Goal: Task Accomplishment & Management: Complete application form

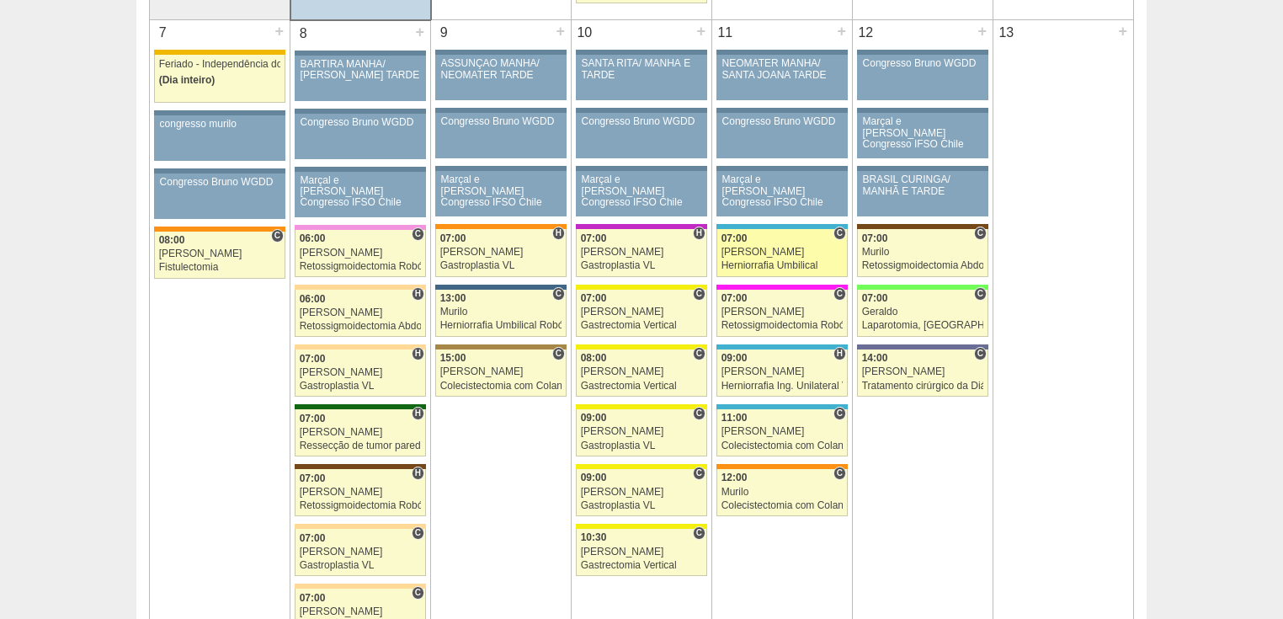
scroll to position [808, 0]
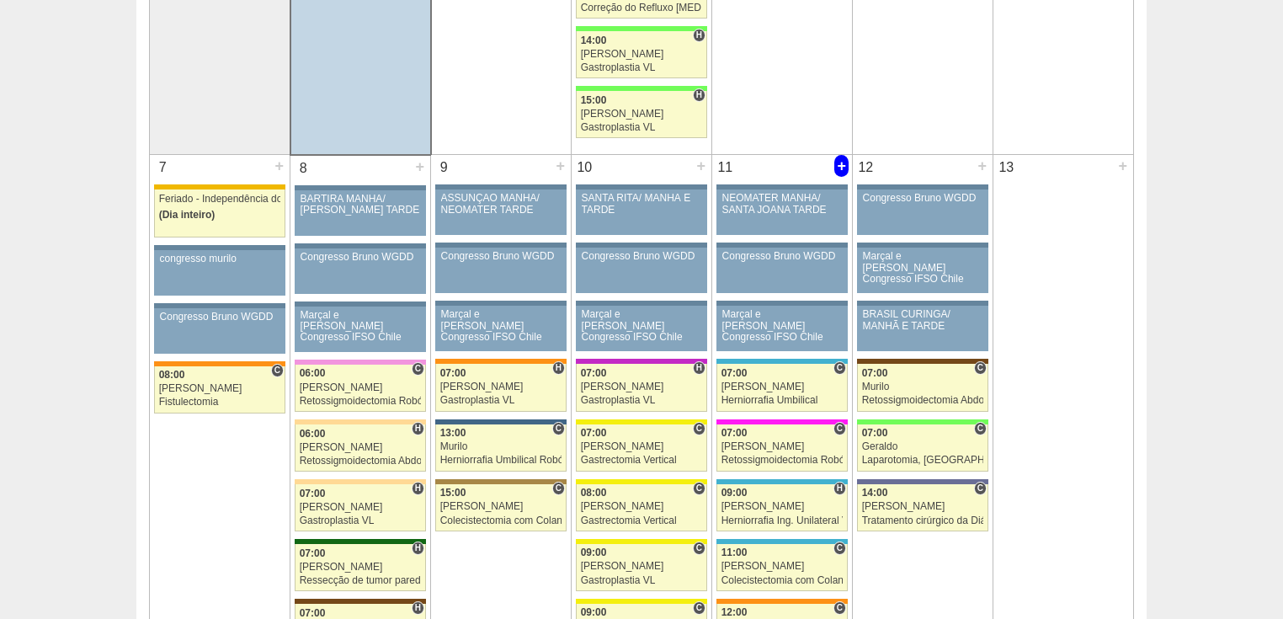
click at [841, 164] on div "+" at bounding box center [842, 166] width 14 height 22
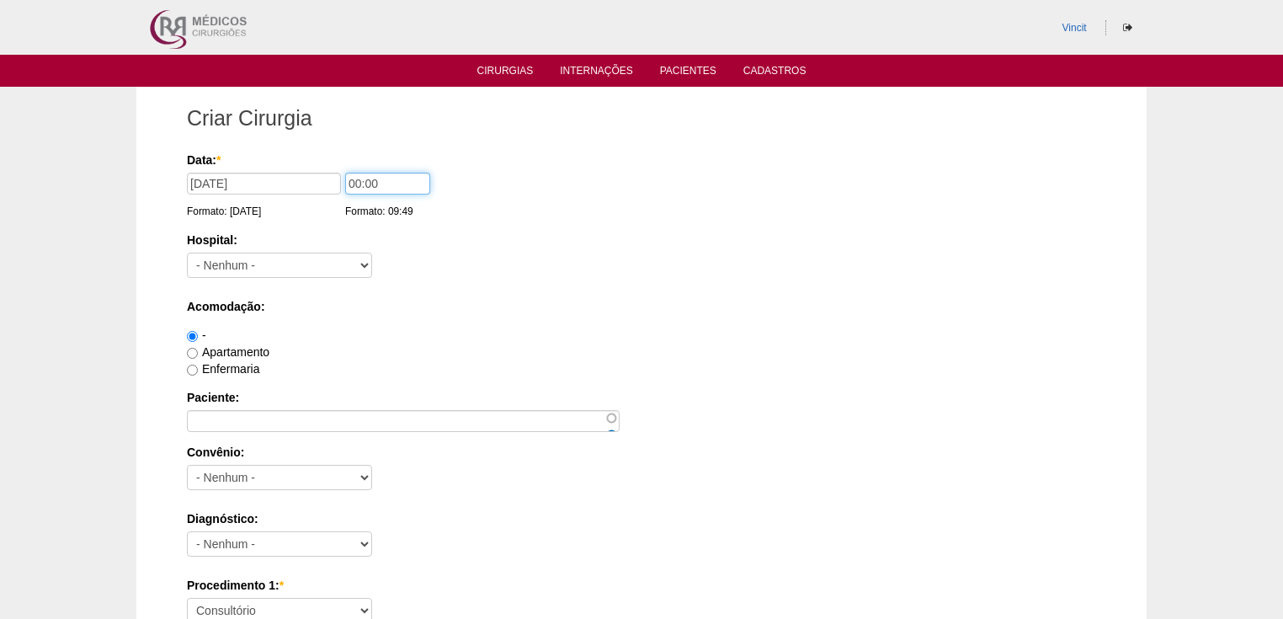
click at [360, 181] on input "00:00" at bounding box center [387, 184] width 85 height 22
type input "07:00"
click at [320, 259] on select "- Nenhum - 9 de Julho Albert Einstein Alvorada América Assunção Bartira Benefic…" at bounding box center [279, 265] width 185 height 25
select select "30"
click at [187, 253] on select "- Nenhum - 9 de Julho Albert Einstein Alvorada América Assunção Bartira Benefic…" at bounding box center [279, 265] width 185 height 25
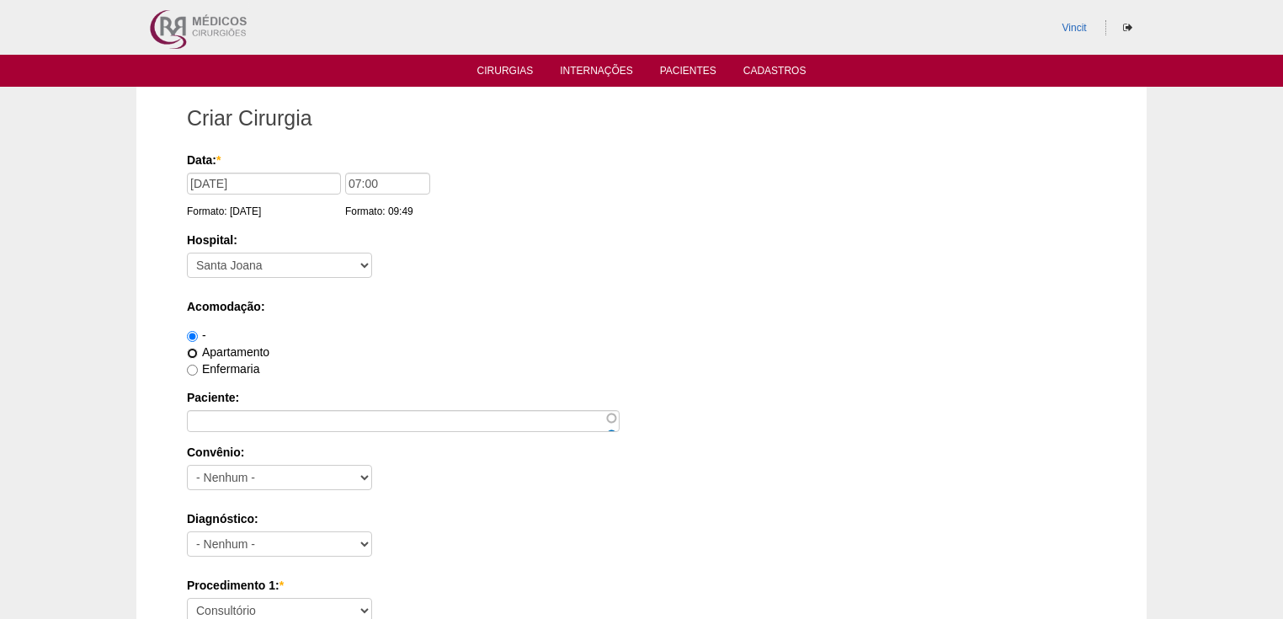
click at [192, 348] on input "Apartamento" at bounding box center [192, 353] width 11 height 11
radio input "true"
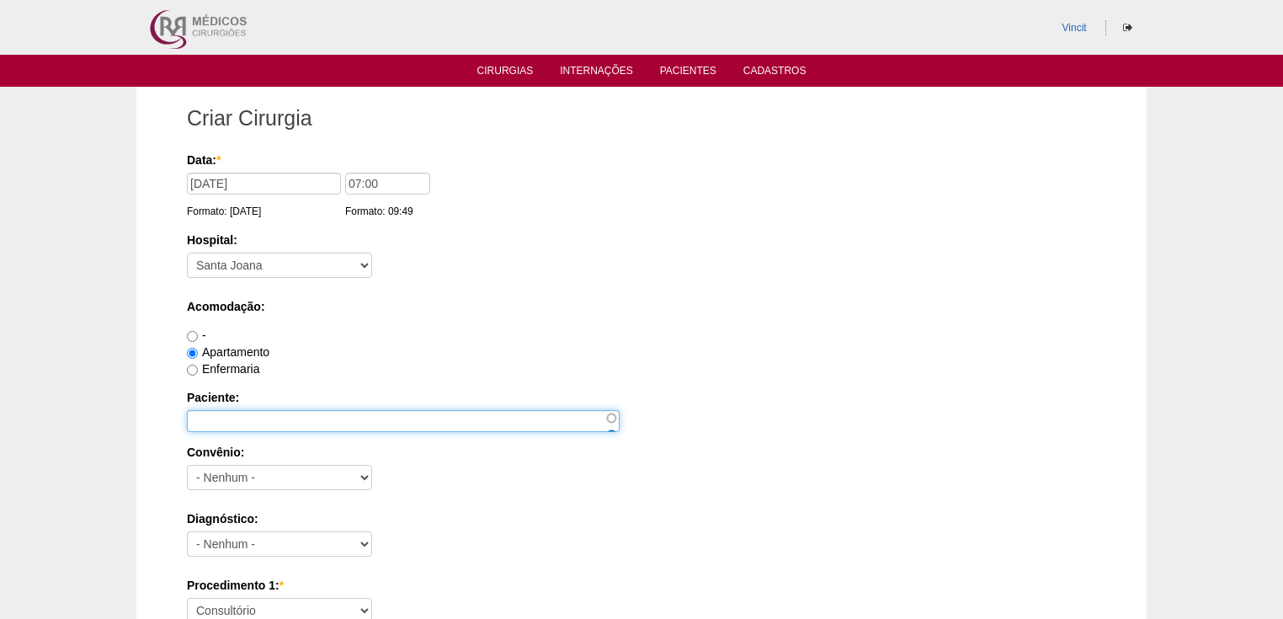
click at [203, 413] on input "Paciente:" at bounding box center [403, 421] width 433 height 22
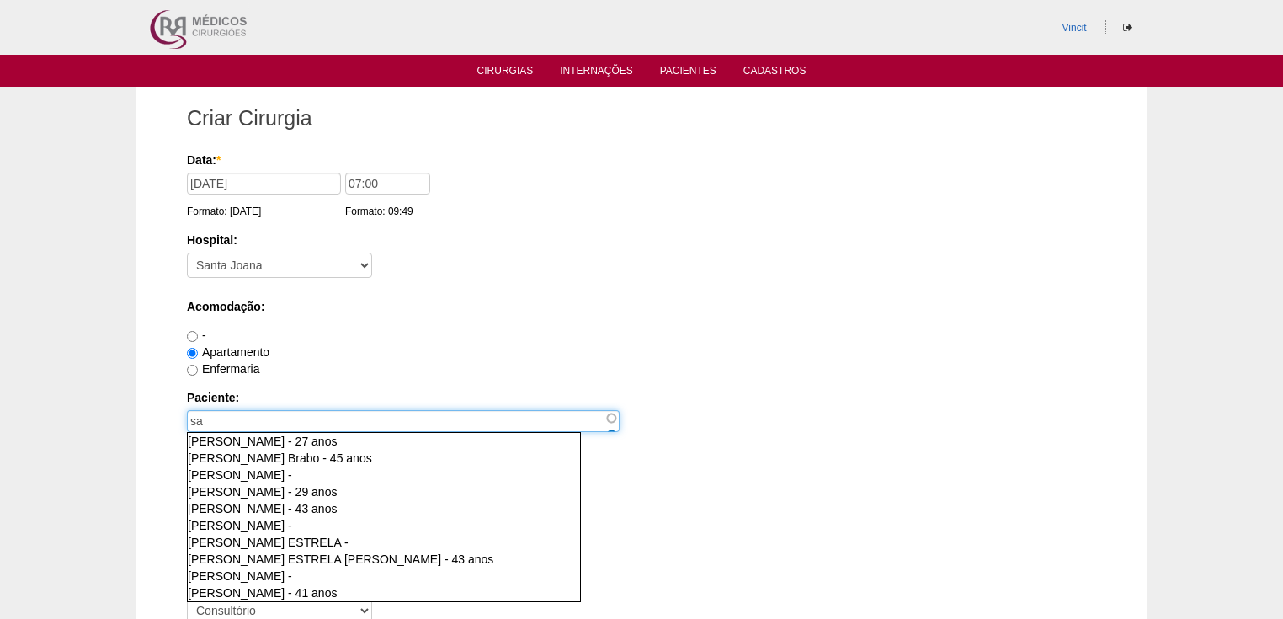
type input "s"
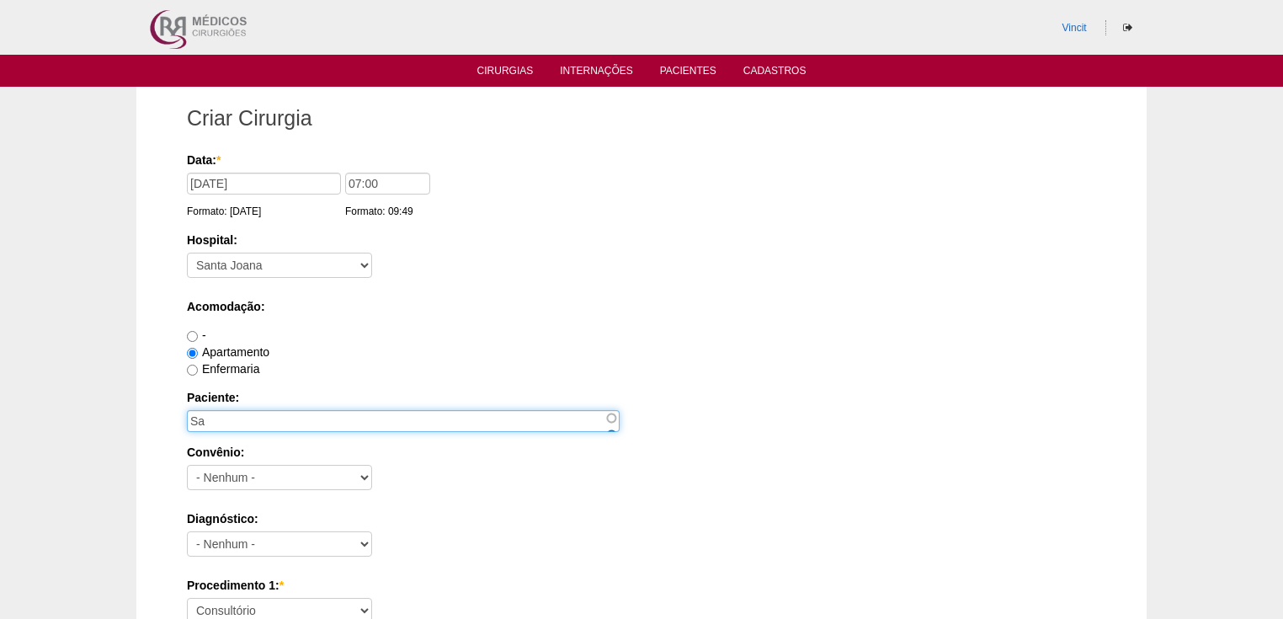
type input "S"
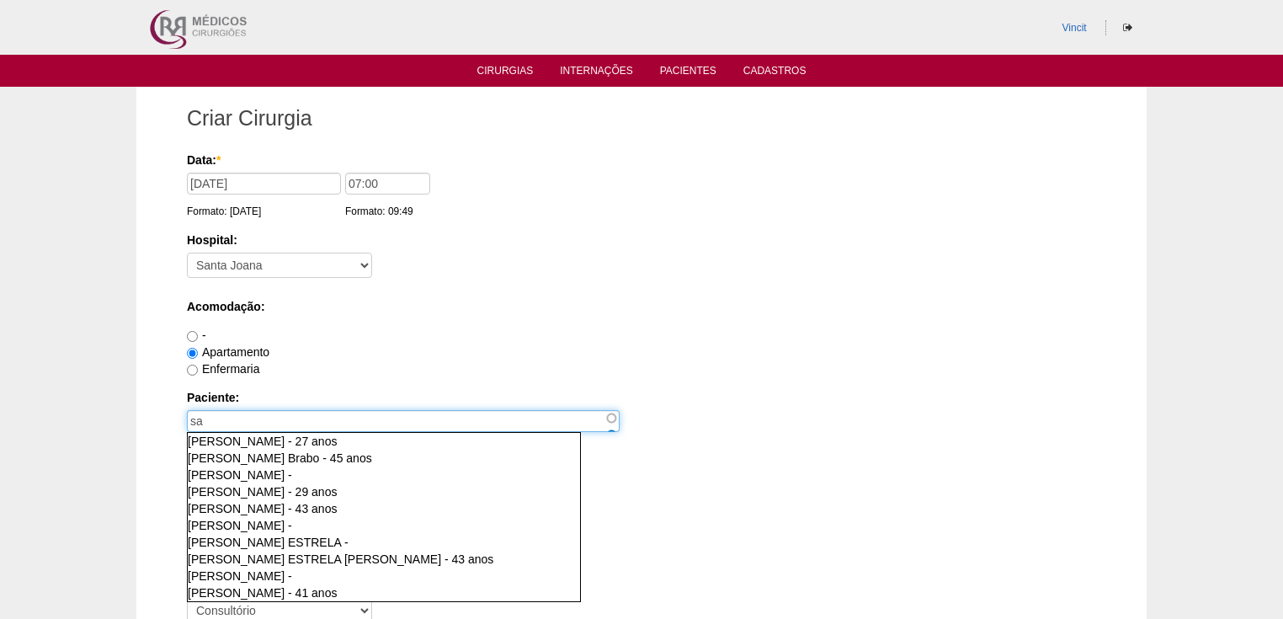
type input "s"
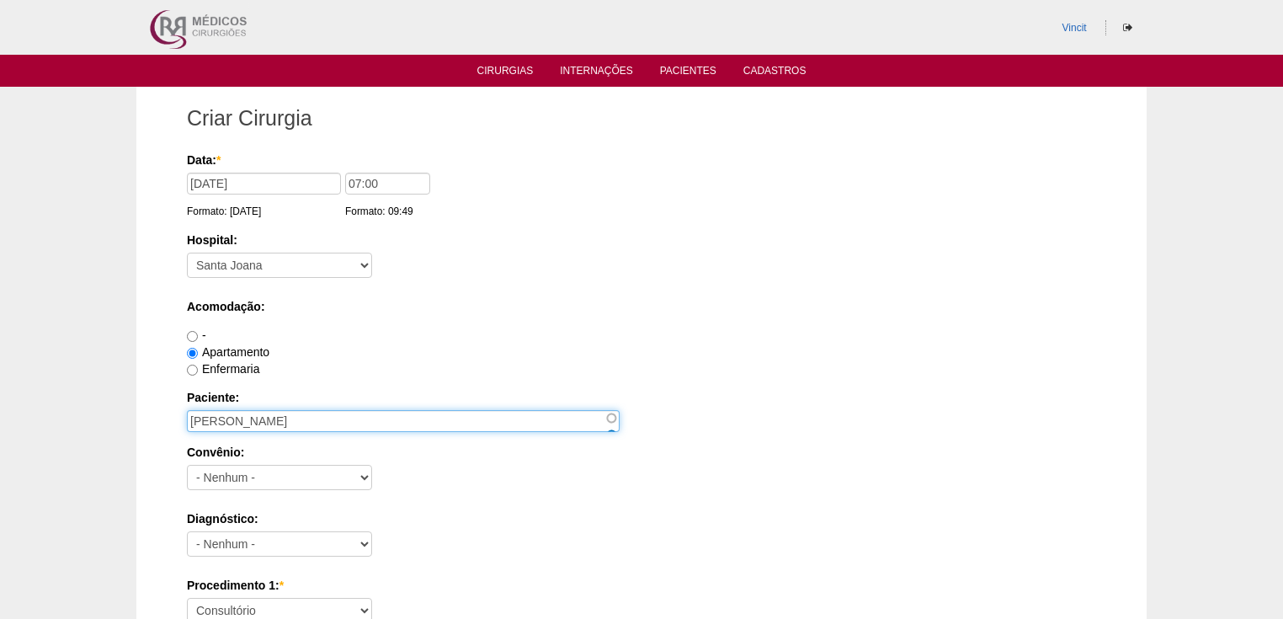
type input "SAMANTHA RODRIGUES"
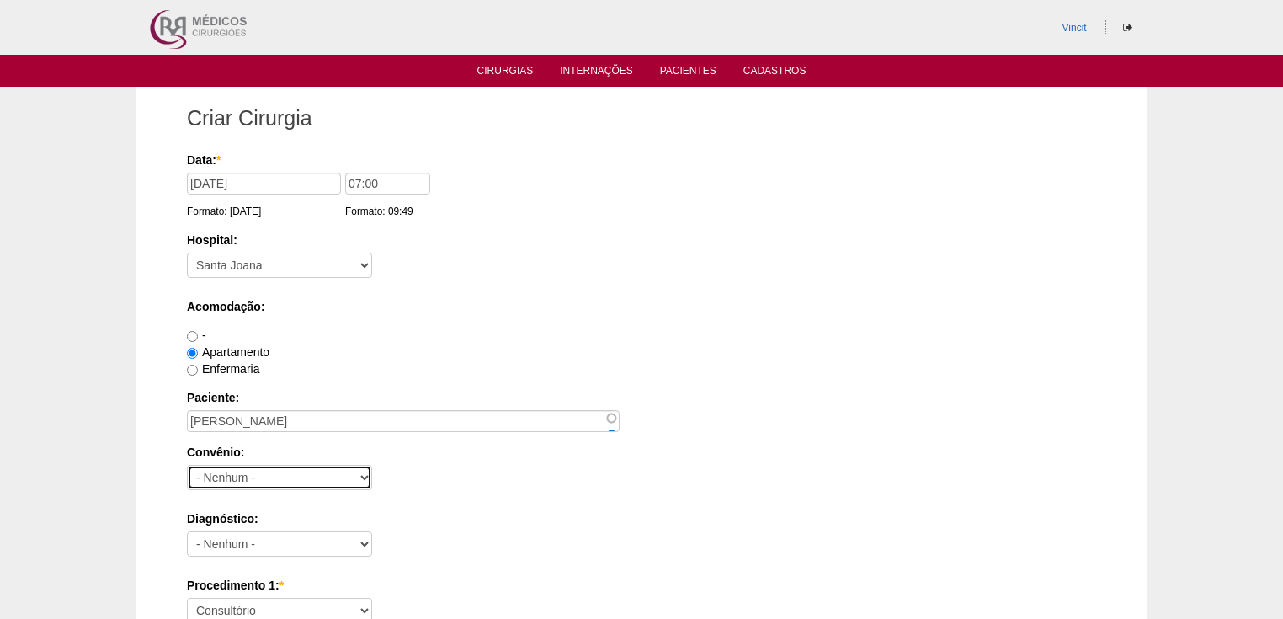
click at [270, 483] on select "- Nenhum - Abet Afresp Allianz Amil Blue Life Caasp Cabesp Caixa de Pensões Car…" at bounding box center [279, 477] width 185 height 25
select select "26"
click at [187, 465] on select "- Nenhum - Abet Afresp Allianz Amil Blue Life Caasp Cabesp Caixa de Pensões Car…" at bounding box center [279, 477] width 185 height 25
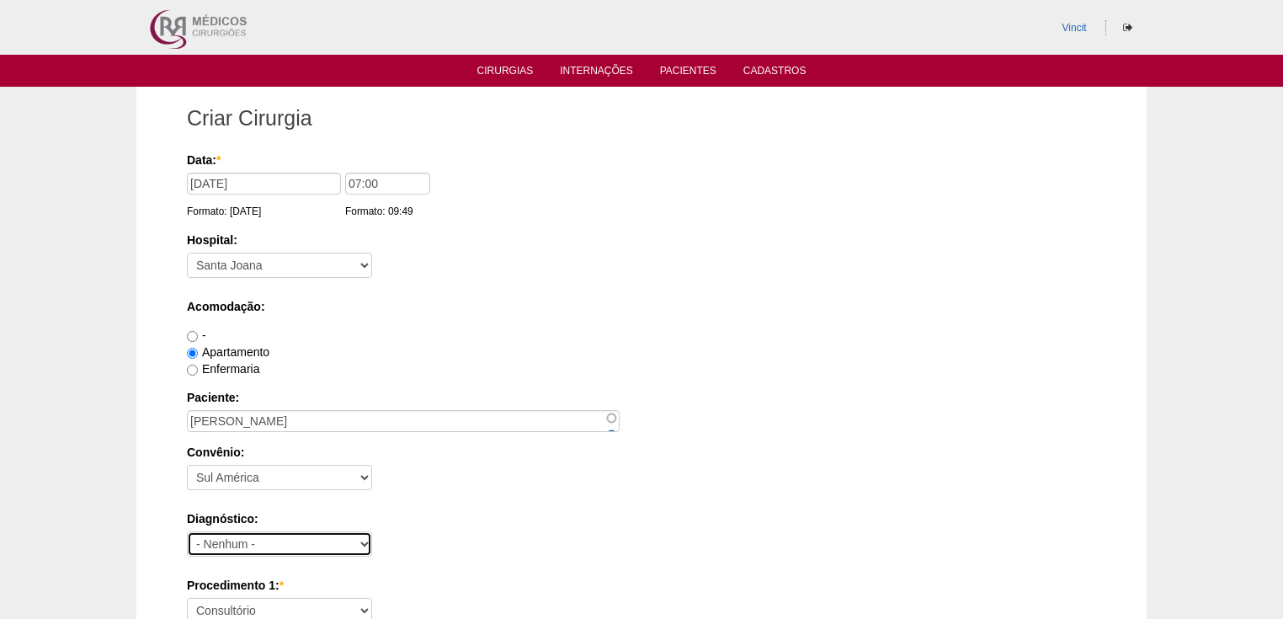
click at [204, 547] on select "- Nenhum - Abdome Agudo Abscesso Hepático Abscesso Perianal Abscesso Peritoneal…" at bounding box center [279, 543] width 185 height 25
select select "3897"
click at [187, 531] on select "- Nenhum - Abdome Agudo Abscesso Hepático Abscesso Perianal Abscesso Peritoneal…" at bounding box center [279, 543] width 185 height 25
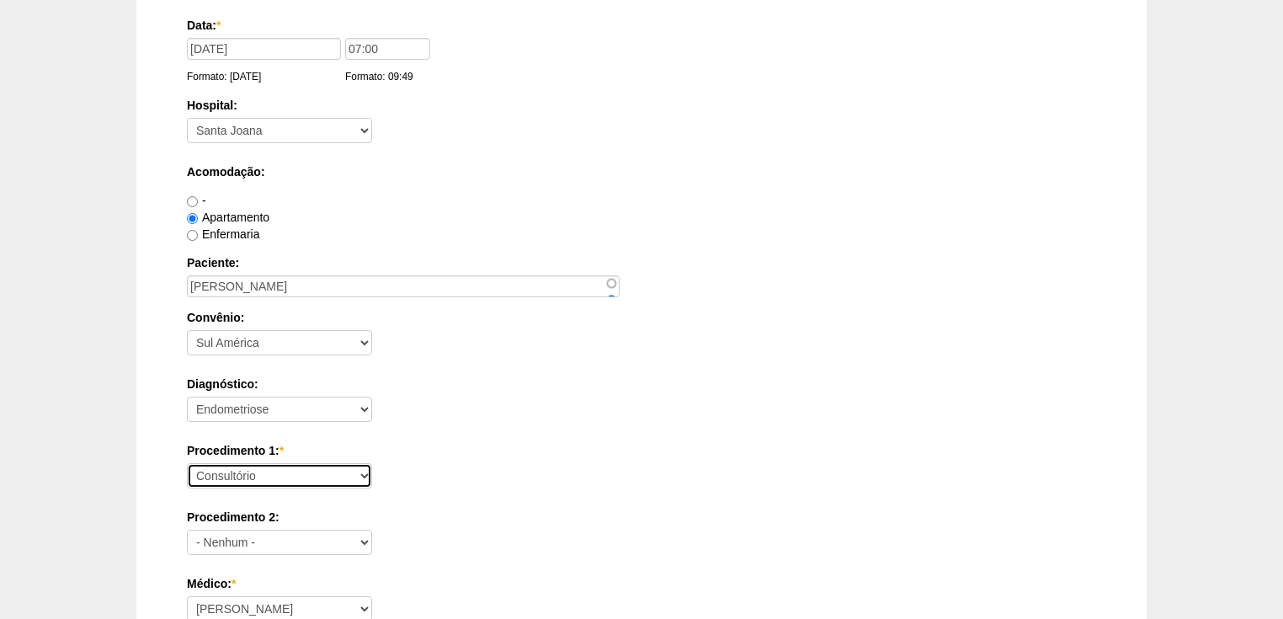
click at [216, 478] on select "Consultório Abscesso Hepático - Drenagem Abscesso perianal Amputação Abdômino P…" at bounding box center [279, 475] width 185 height 25
select select "31203"
click at [187, 463] on select "Consultório Abscesso Hepático - Drenagem Abscesso perianal Amputação Abdômino P…" at bounding box center [279, 475] width 185 height 25
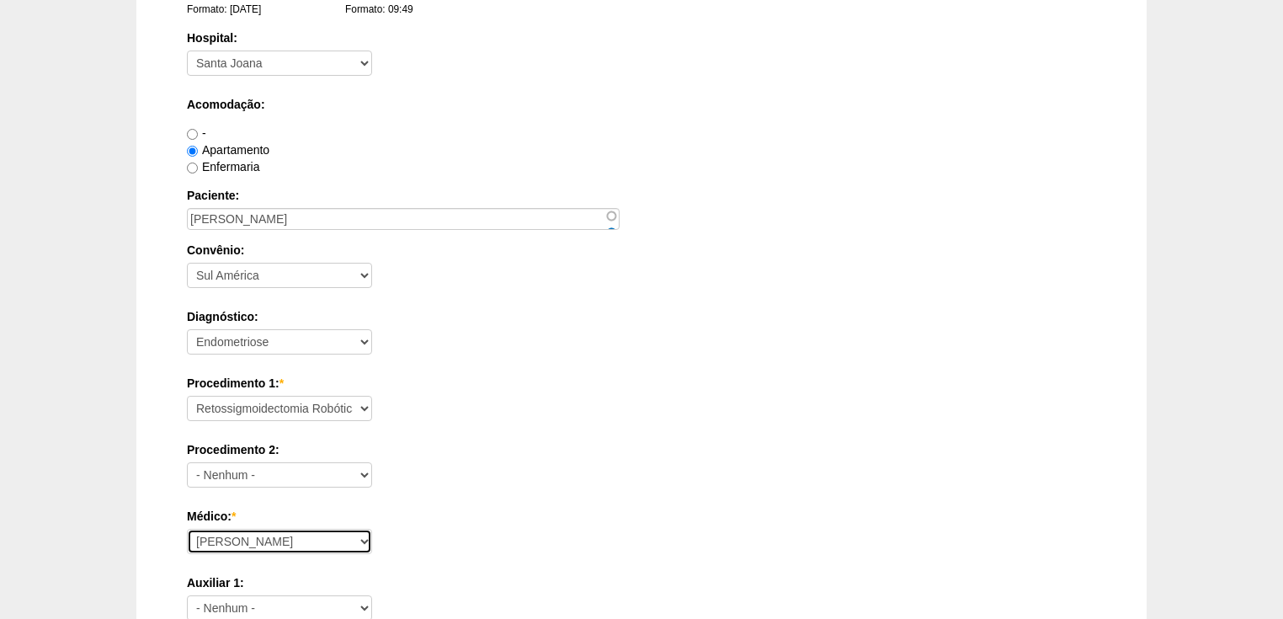
click at [243, 542] on select "Ana Paula Bruno Felipe Rossi Geraldo Igor Benevides Isabella Juliana Luiz Guilh…" at bounding box center [279, 541] width 185 height 25
select select "47"
click at [187, 529] on select "Ana Paula Bruno Felipe Rossi Geraldo Igor Benevides Isabella Juliana Luiz Guilh…" at bounding box center [279, 541] width 185 height 25
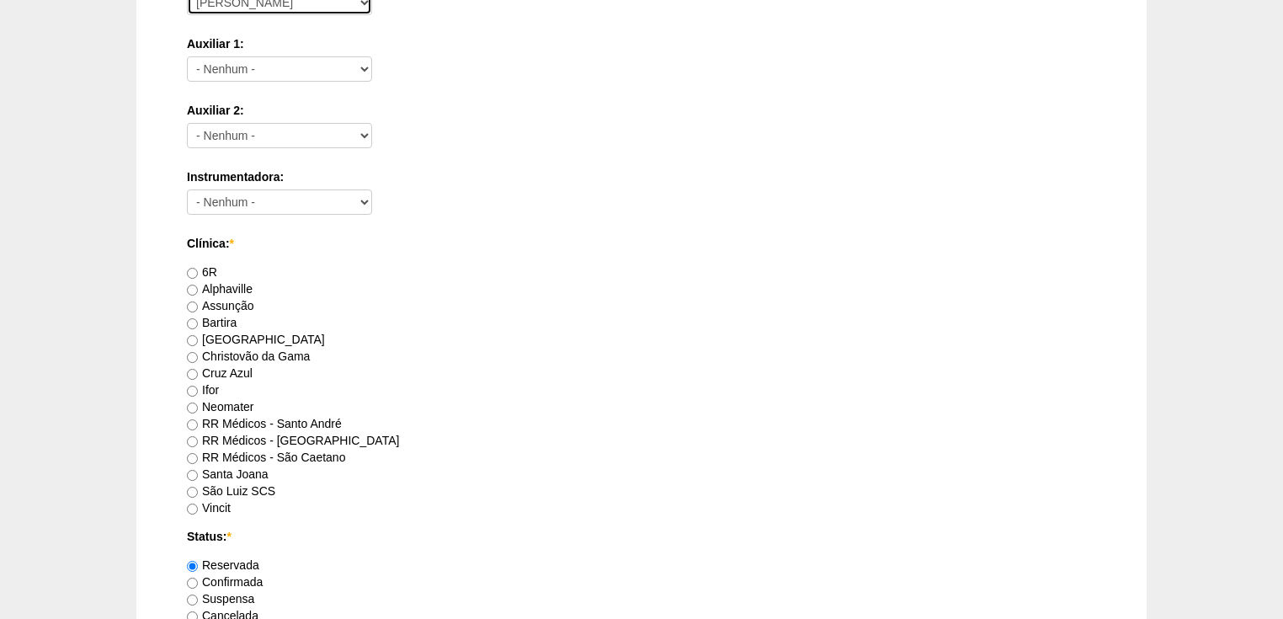
scroll to position [808, 0]
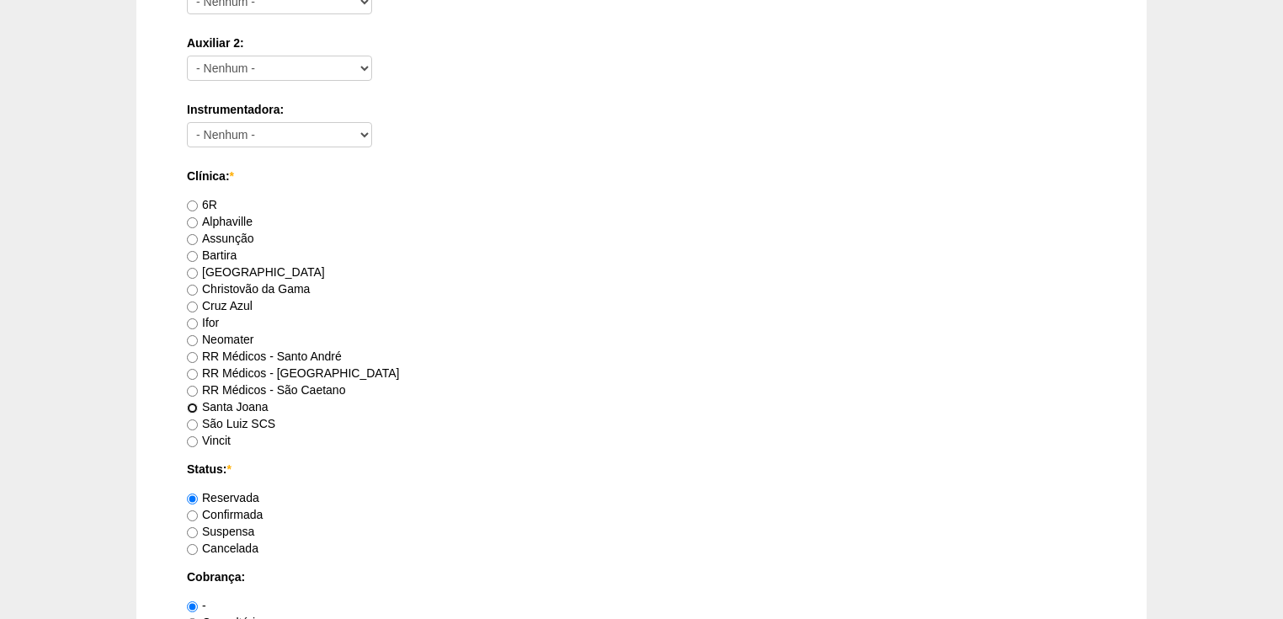
click at [193, 408] on input "Santa Joana" at bounding box center [192, 408] width 11 height 11
radio input "true"
click at [195, 510] on input "Confirmada" at bounding box center [192, 515] width 11 height 11
radio input "true"
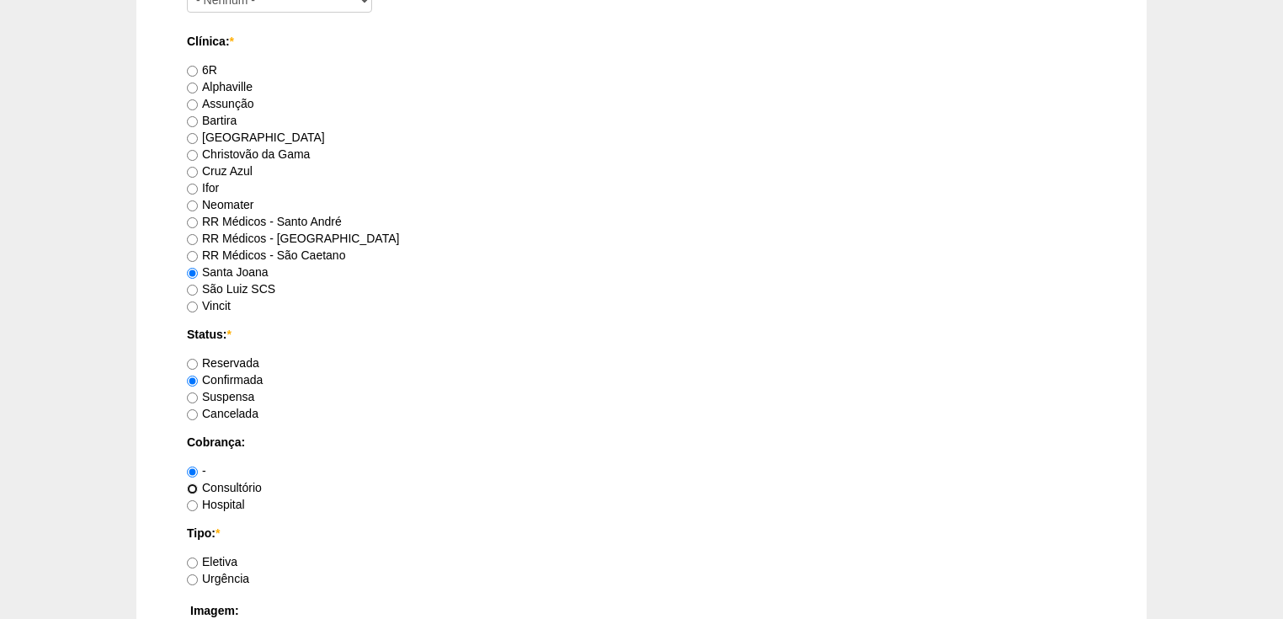
click at [190, 488] on input "Consultório" at bounding box center [192, 488] width 11 height 11
radio input "true"
click at [192, 501] on input "Hospital" at bounding box center [192, 505] width 11 height 11
radio input "true"
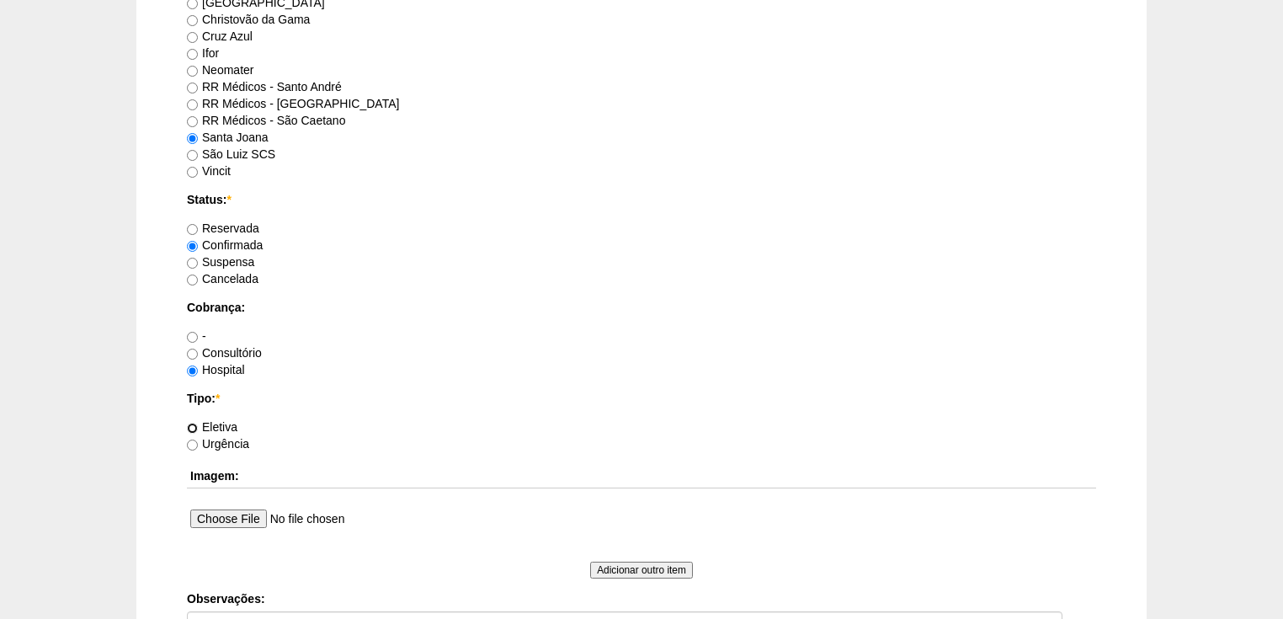
click at [192, 424] on input "Eletiva" at bounding box center [192, 428] width 11 height 11
radio input "true"
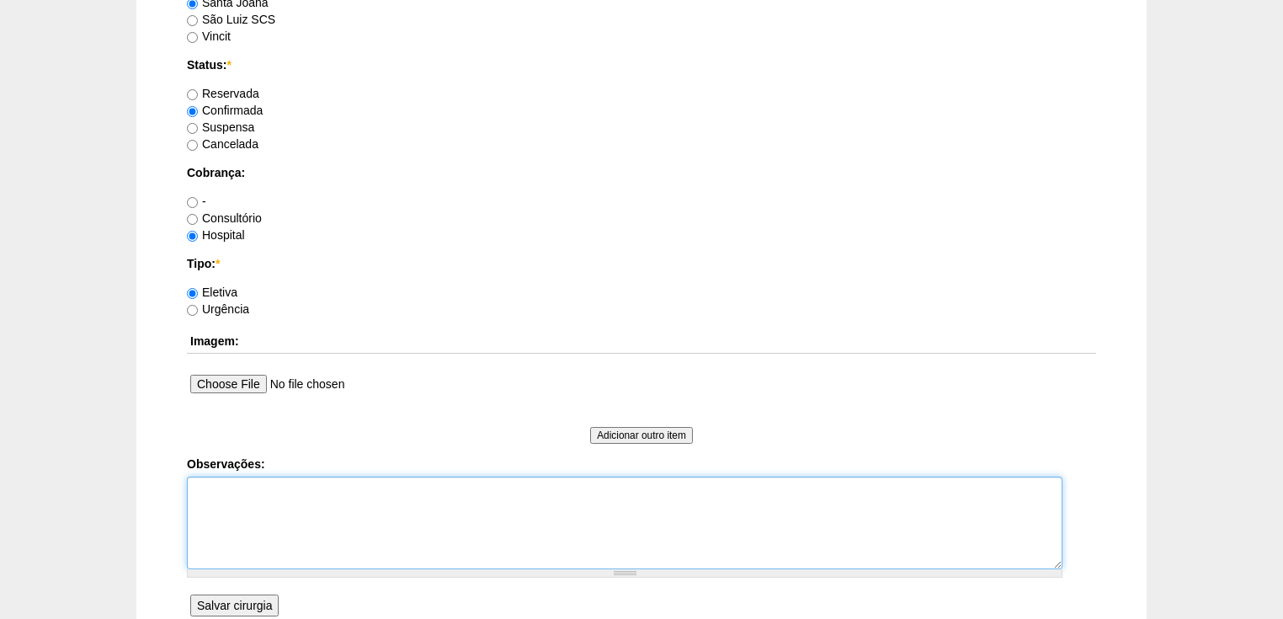
click at [202, 480] on textarea "Observações:" at bounding box center [625, 523] width 876 height 93
click at [289, 503] on textarea "Observações:" at bounding box center [625, 523] width 876 height 93
type textarea "v"
type textarea "Vincit - Faturada Hospital Dr Fabio - Sego- Faturada"
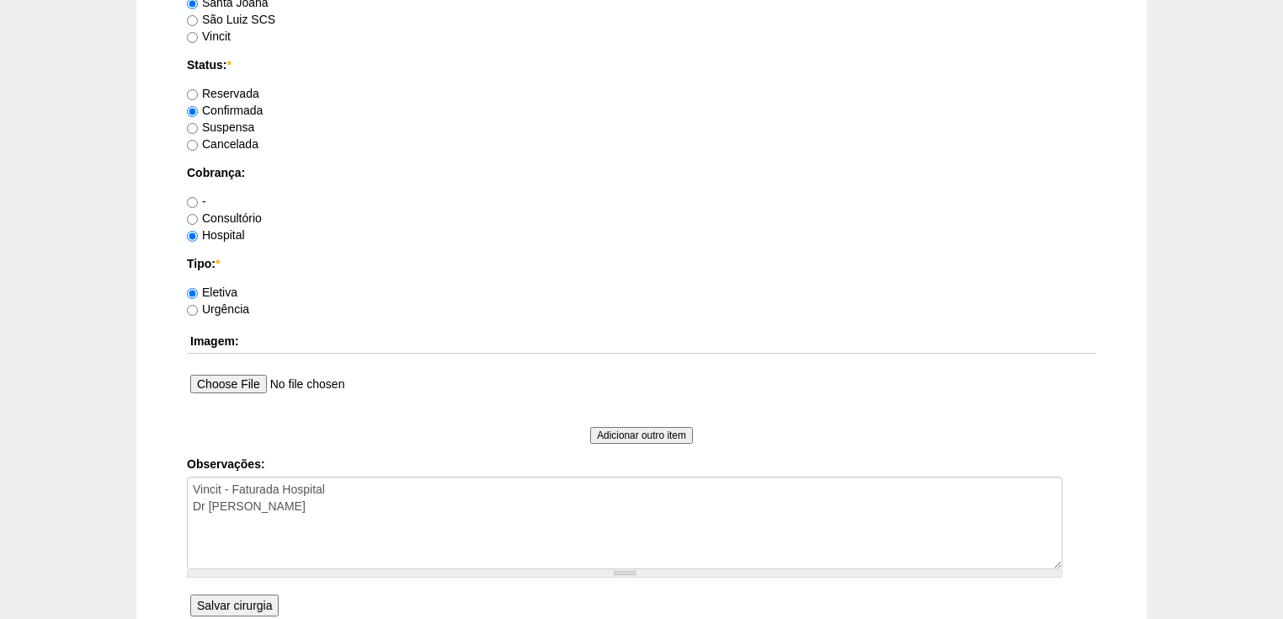
click at [244, 601] on input "Salvar cirurgia" at bounding box center [234, 606] width 88 height 22
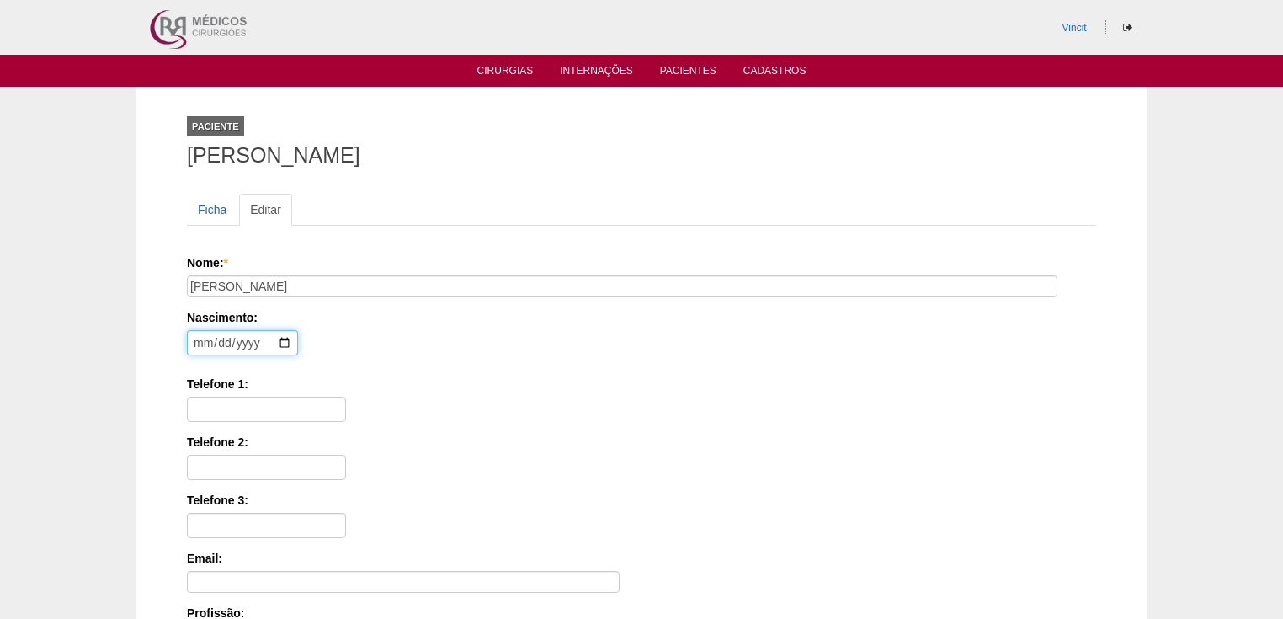
click at [198, 336] on input "date" at bounding box center [242, 342] width 111 height 25
type input "1977-11-15"
click at [205, 401] on input "Telefone 1:" at bounding box center [266, 409] width 159 height 25
paste input "(11) 99344-1837"
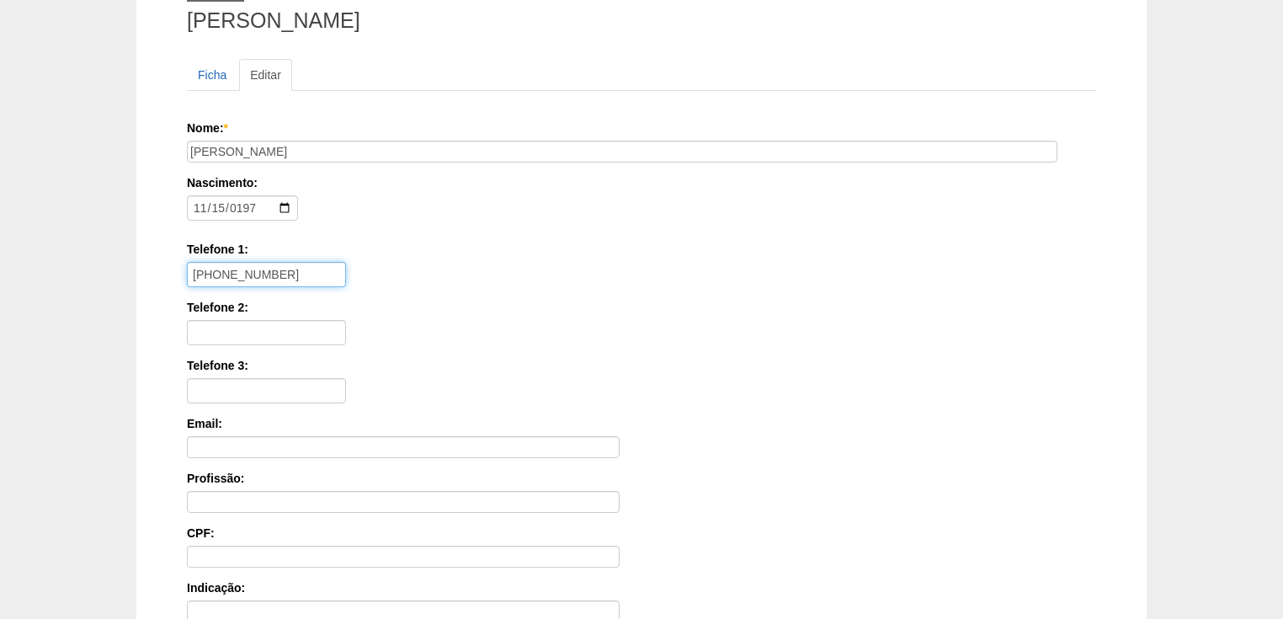
scroll to position [337, 0]
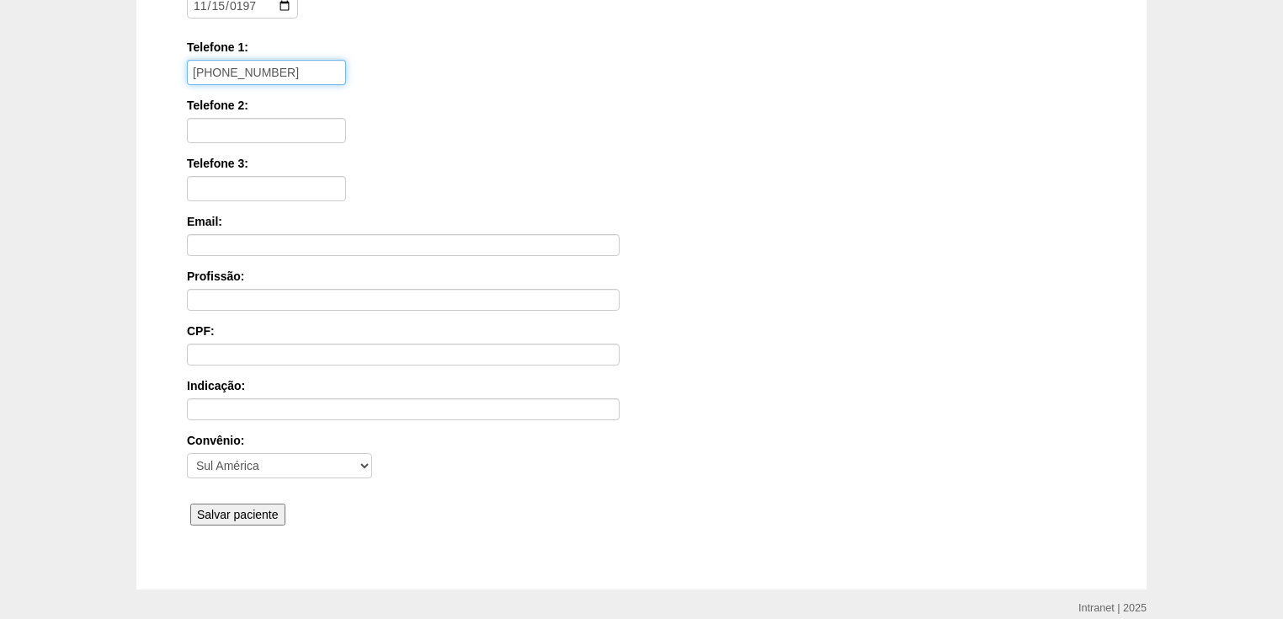
type input "(11) 99344-1837"
click at [215, 504] on input "Salvar paciente" at bounding box center [237, 515] width 95 height 22
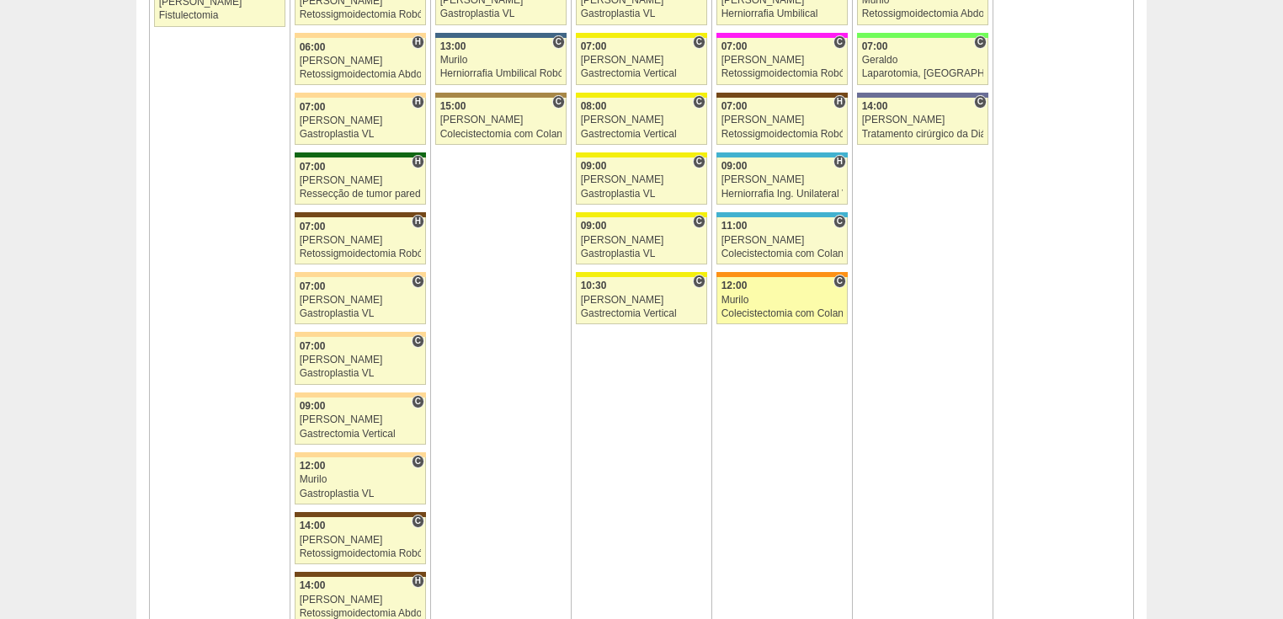
scroll to position [1549, 0]
